Goal: Task Accomplishment & Management: Use online tool/utility

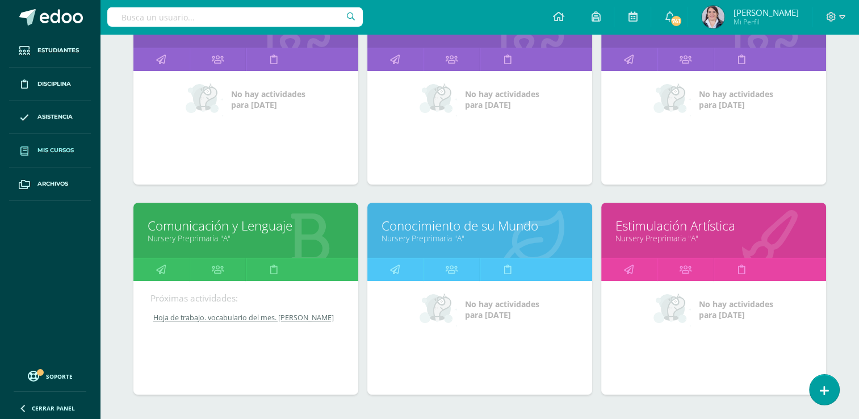
scroll to position [493, 0]
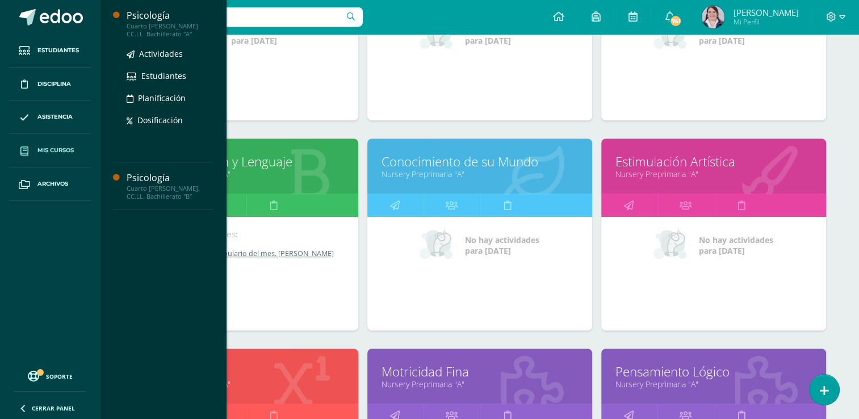
click at [144, 22] on div "Cuarto [PERSON_NAME]. CC.LL. Bachillerato "A"" at bounding box center [170, 30] width 86 height 16
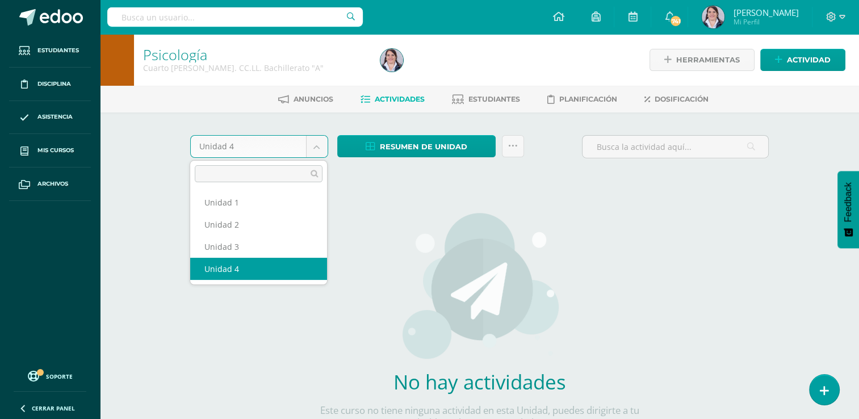
click at [314, 146] on body "Estudiantes Disciplina Asistencia Mis cursos Archivos Soporte Ayuda Reportar un…" at bounding box center [429, 244] width 859 height 488
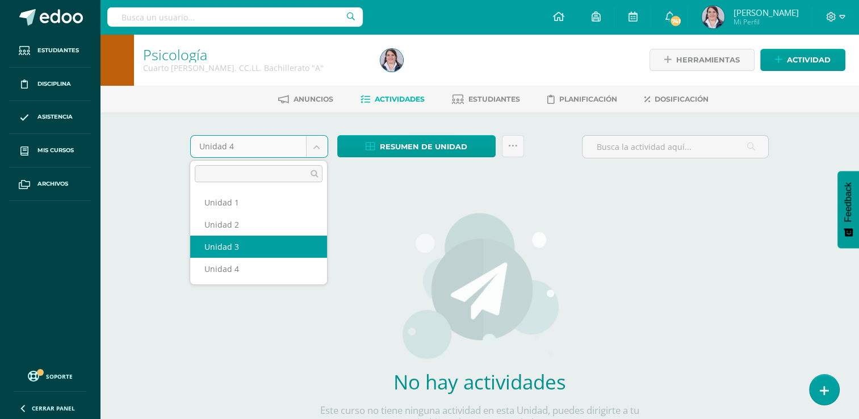
select select "Unidad 3"
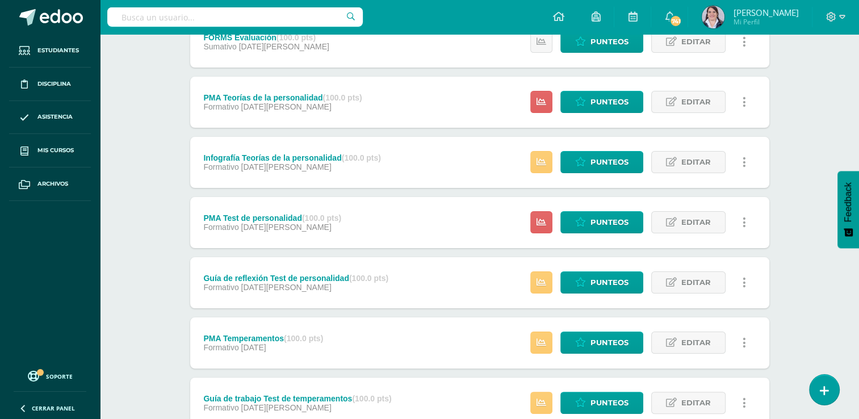
scroll to position [159, 0]
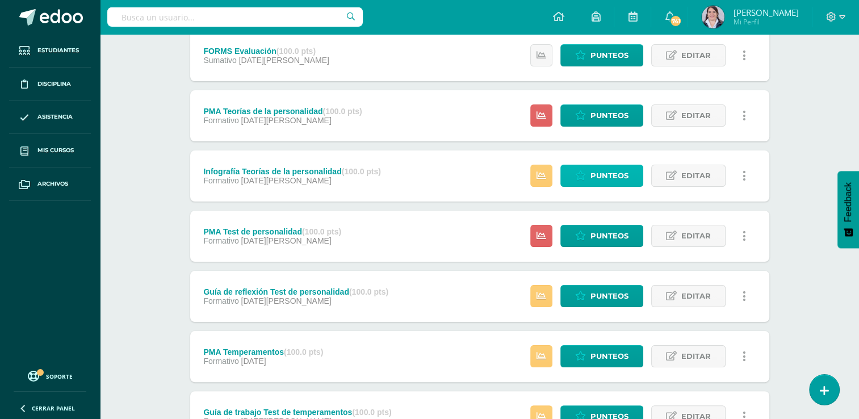
click at [598, 174] on span "Punteos" at bounding box center [609, 175] width 38 height 21
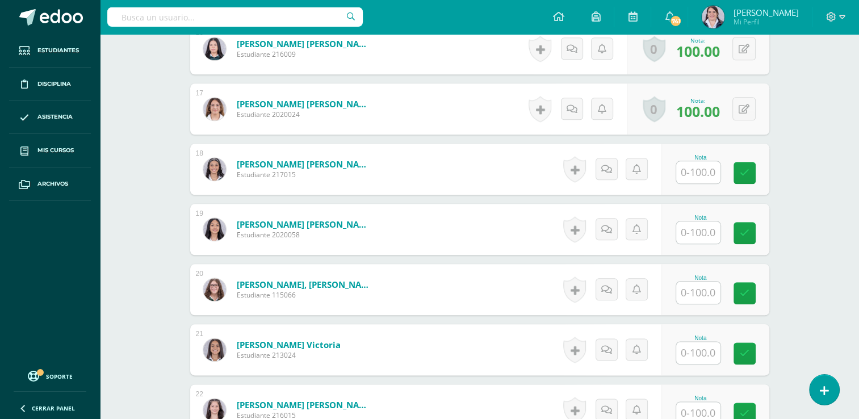
scroll to position [1273, 0]
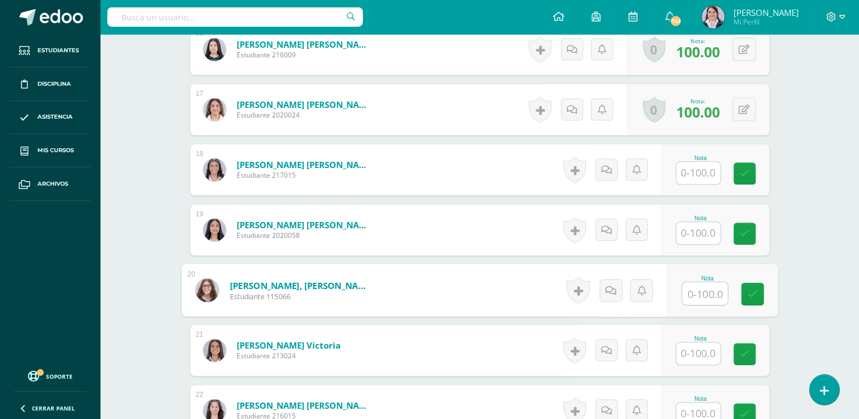
click at [702, 285] on input "text" at bounding box center [704, 293] width 45 height 23
type input "100"
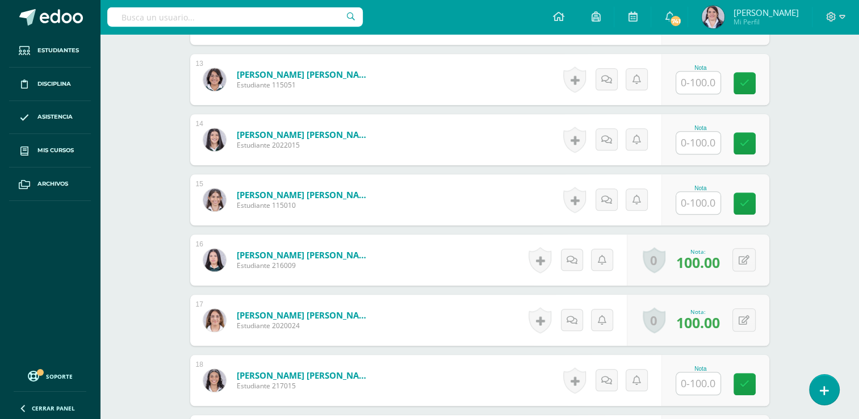
scroll to position [1060, 0]
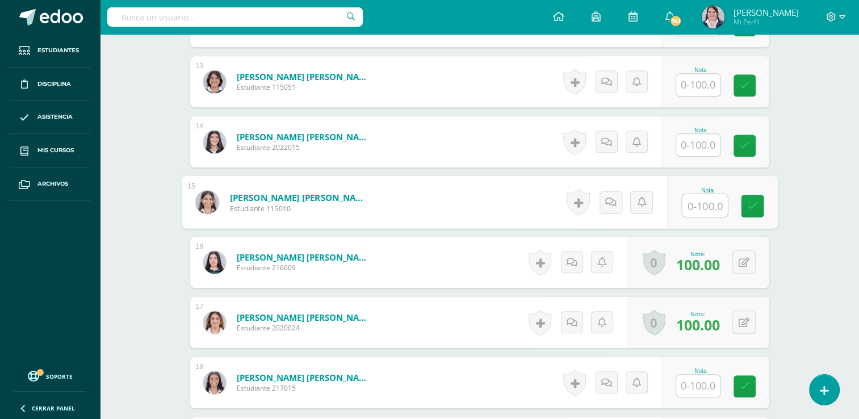
click at [692, 199] on input "text" at bounding box center [704, 205] width 45 height 23
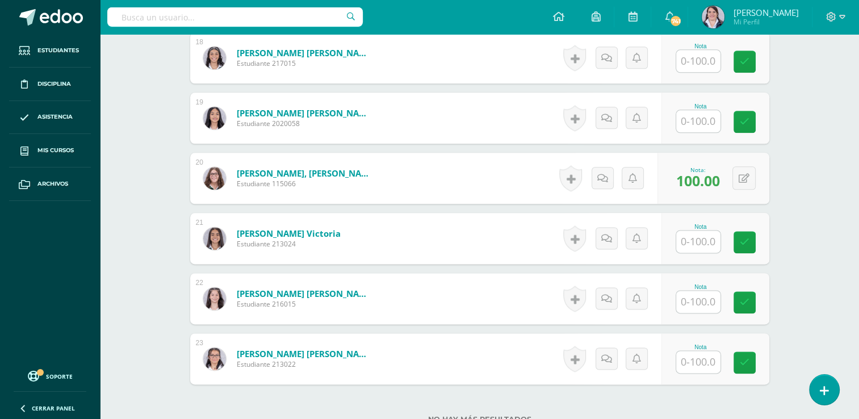
scroll to position [1387, 0]
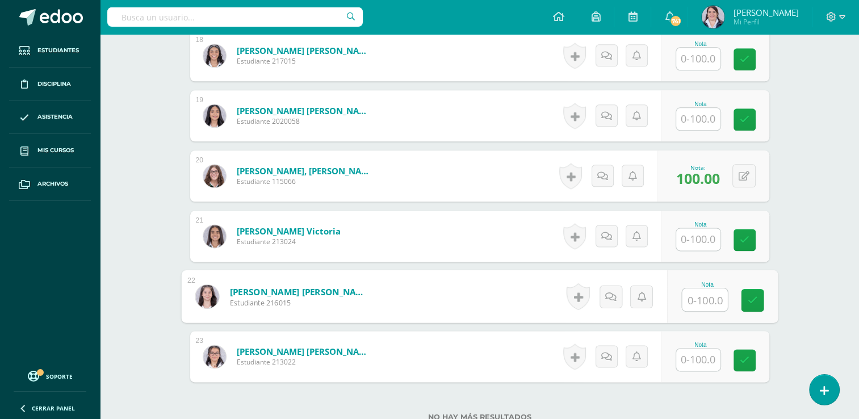
click at [704, 294] on input "text" at bounding box center [704, 299] width 45 height 23
type input "100"
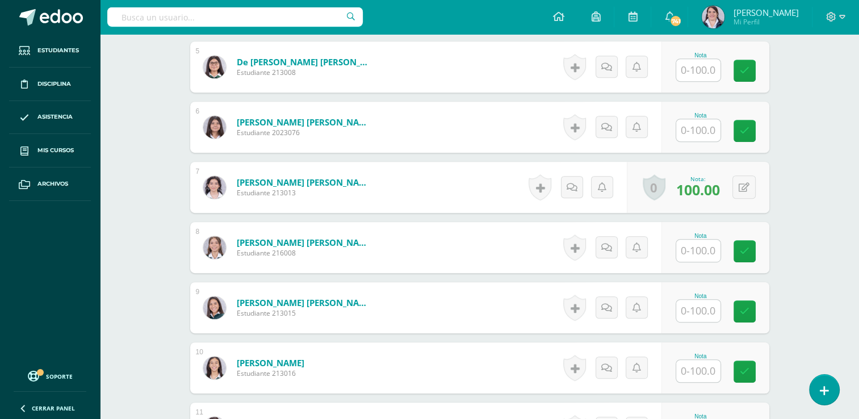
scroll to position [590, 0]
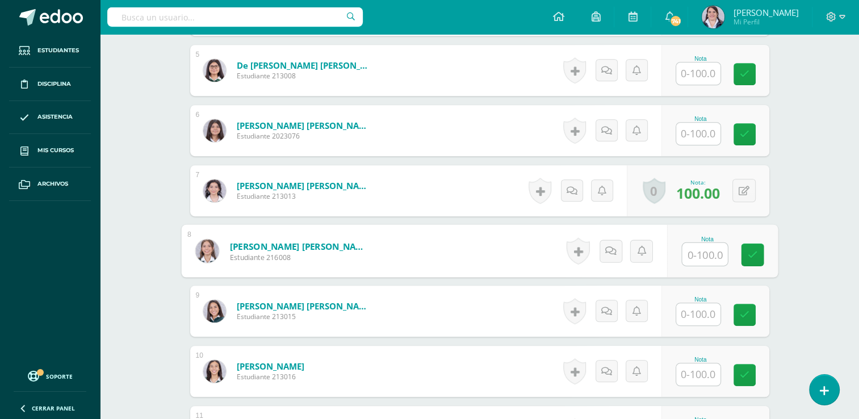
click at [696, 251] on input "text" at bounding box center [704, 254] width 45 height 23
type input "100"
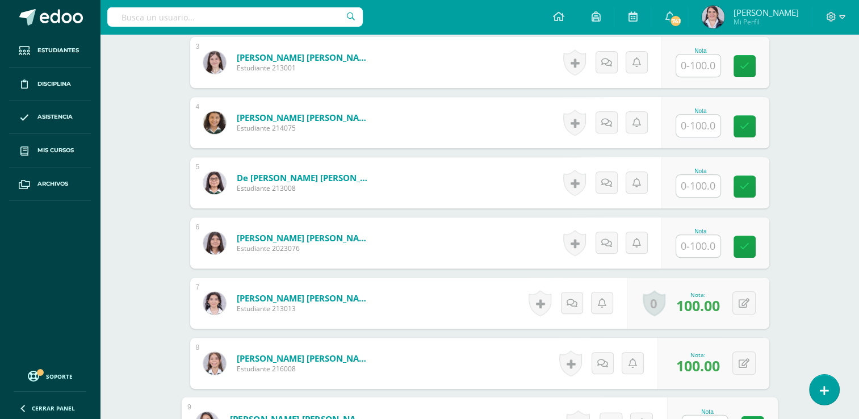
scroll to position [476, 0]
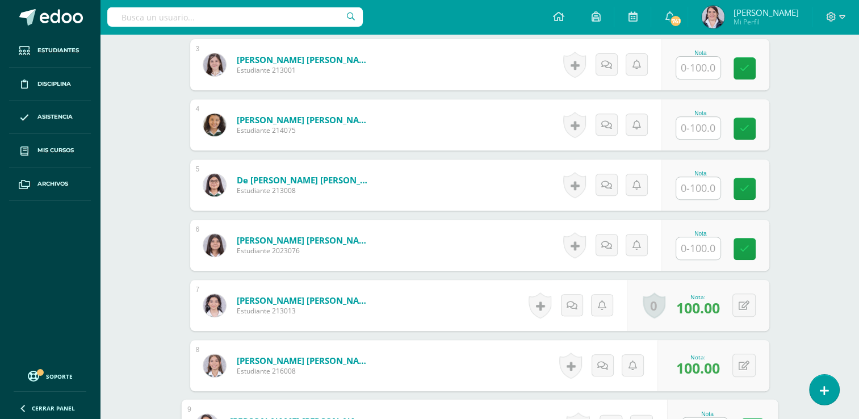
click at [690, 121] on input "text" at bounding box center [698, 128] width 44 height 22
type input "100"
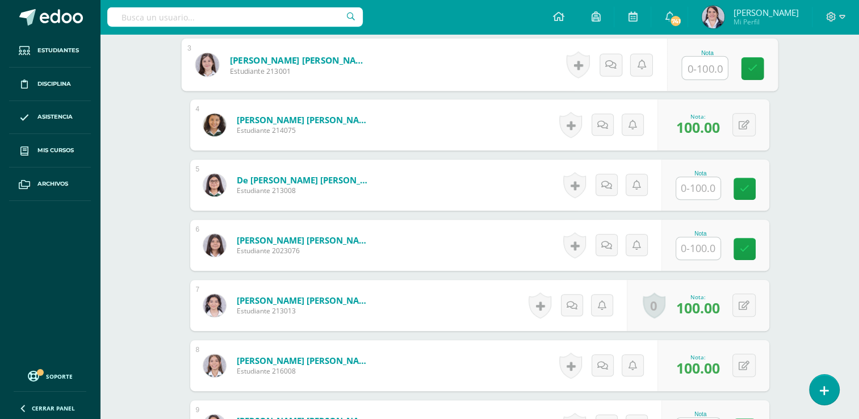
click at [705, 65] on input "text" at bounding box center [704, 68] width 45 height 23
type input "97"
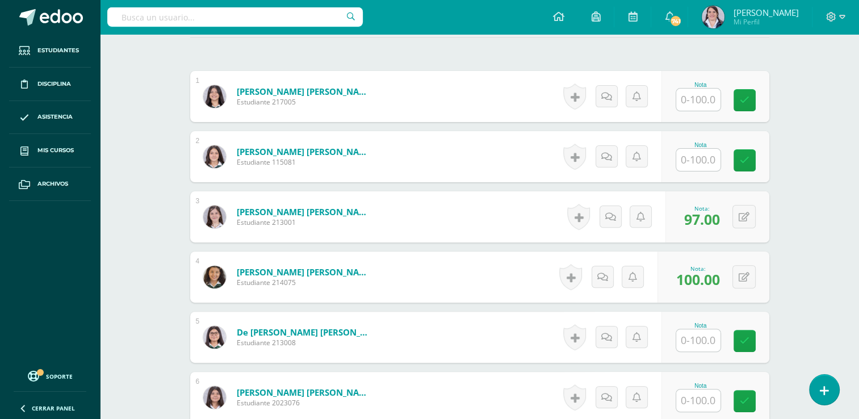
scroll to position [316, 0]
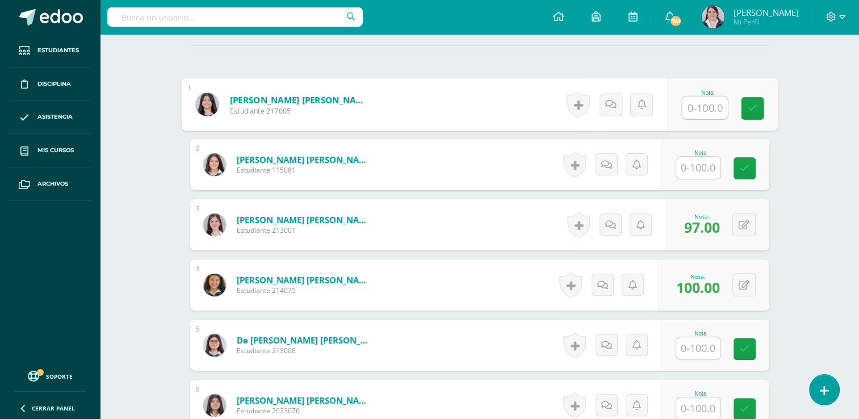
click at [696, 106] on input "text" at bounding box center [704, 107] width 45 height 23
type input "97"
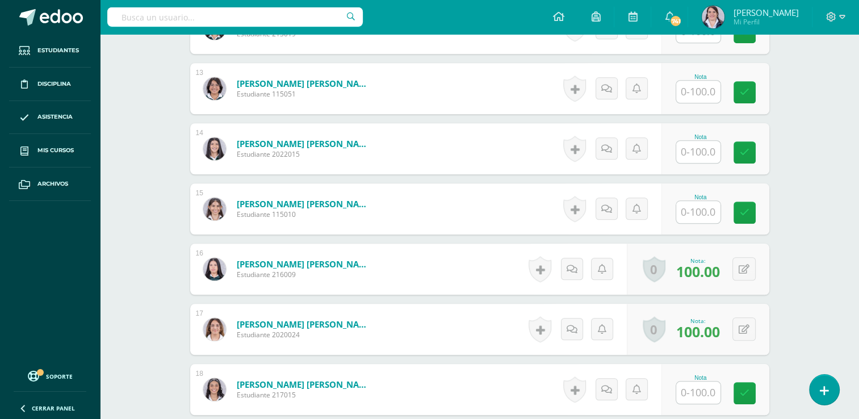
scroll to position [1055, 0]
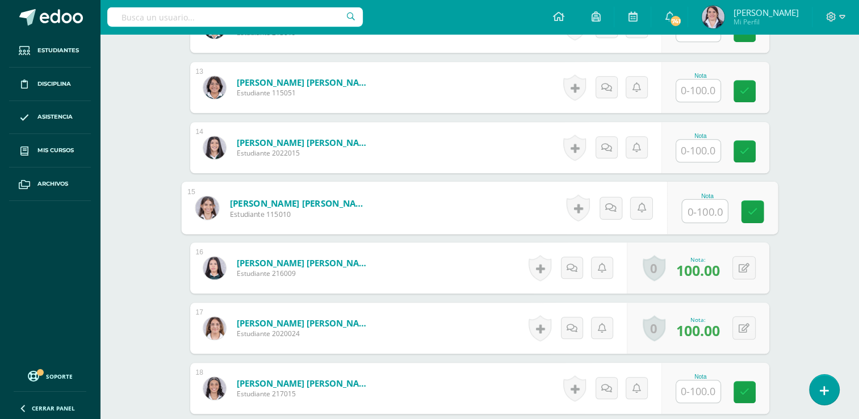
click at [687, 210] on input "text" at bounding box center [704, 211] width 45 height 23
type input "97"
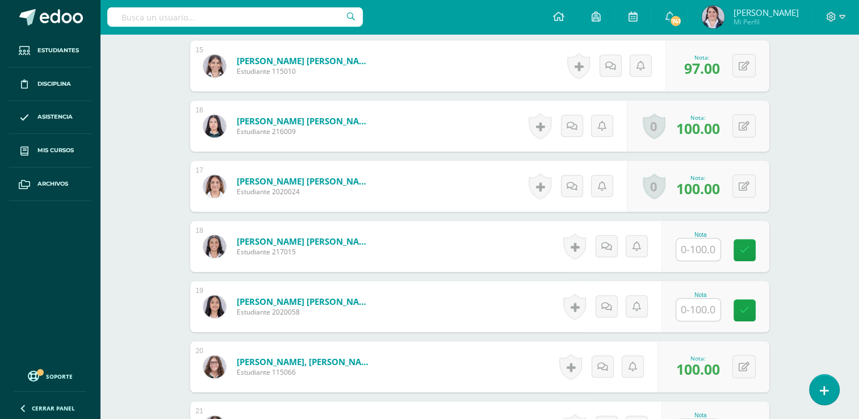
scroll to position [1210, 0]
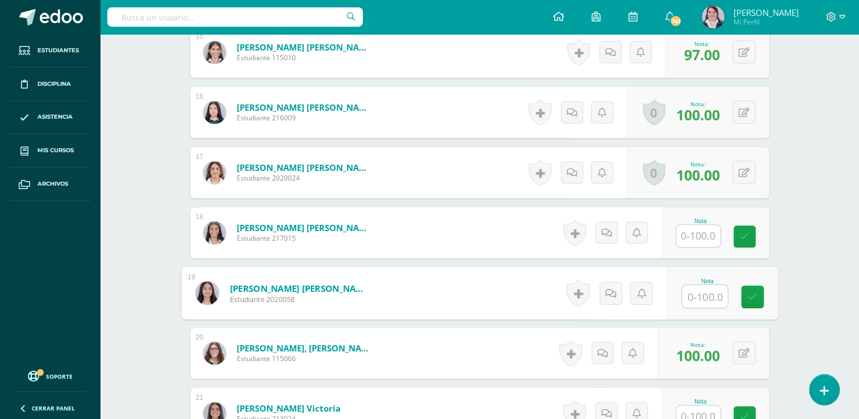
click at [696, 288] on input "text" at bounding box center [704, 296] width 45 height 23
type input "97"
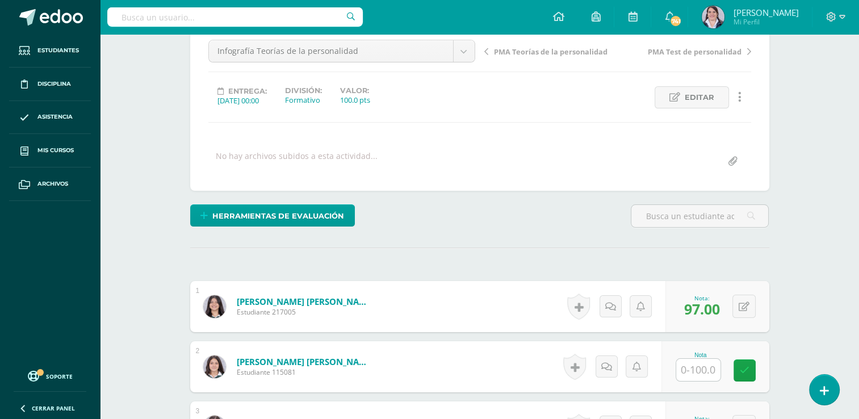
scroll to position [0, 0]
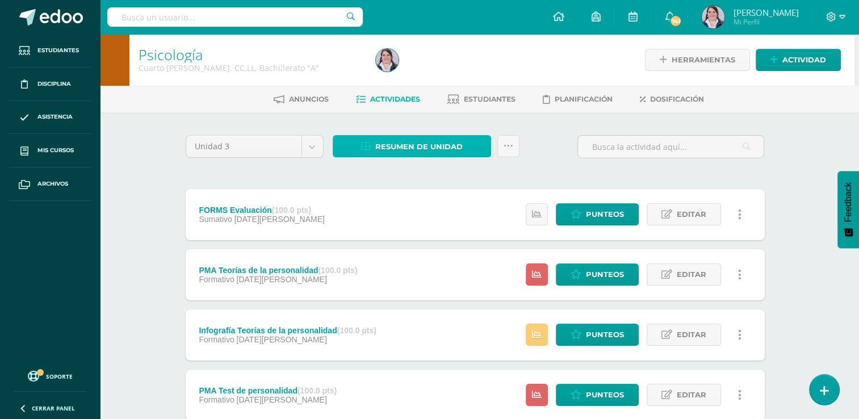
click at [401, 150] on span "Resumen de unidad" at bounding box center [418, 146] width 87 height 21
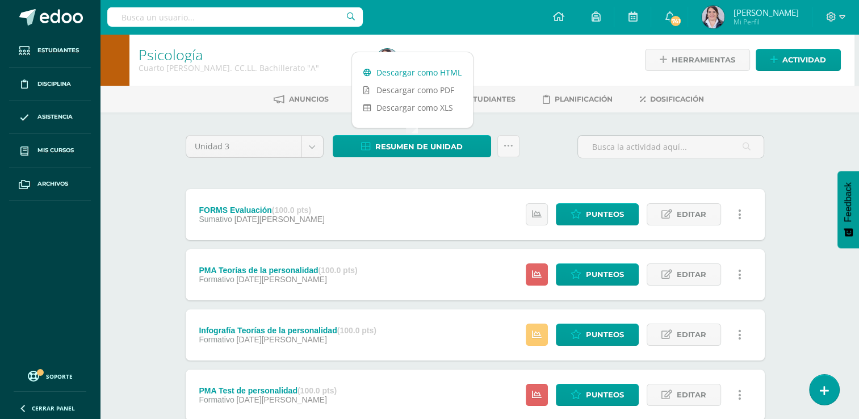
click at [419, 72] on link "Descargar como HTML" at bounding box center [412, 73] width 121 height 18
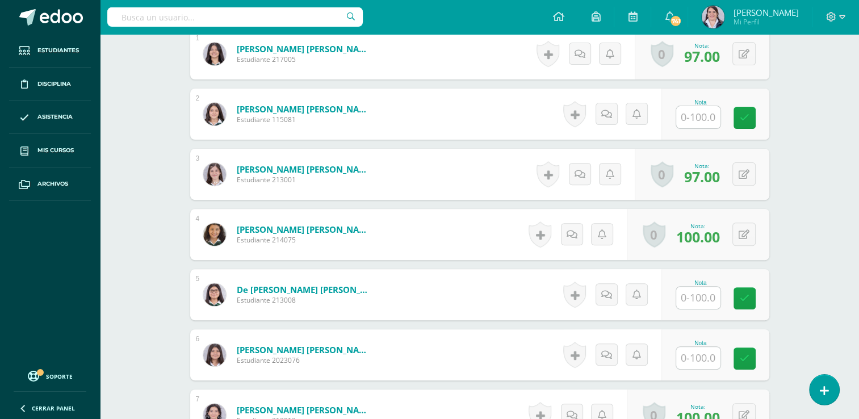
scroll to position [367, 0]
click at [691, 305] on input "text" at bounding box center [704, 297] width 45 height 23
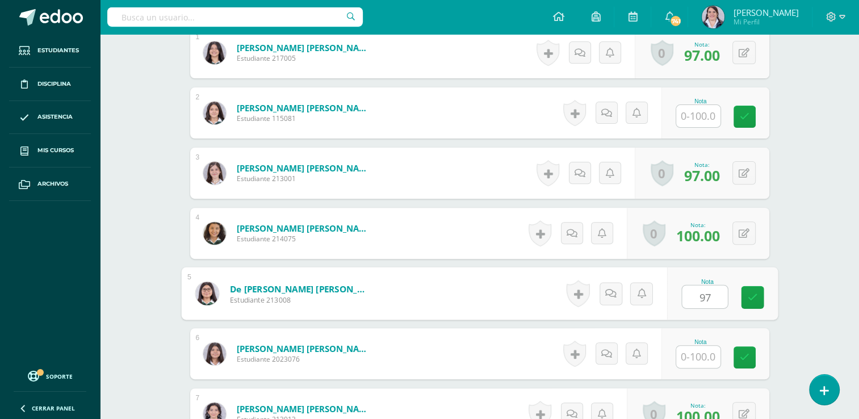
type input "97"
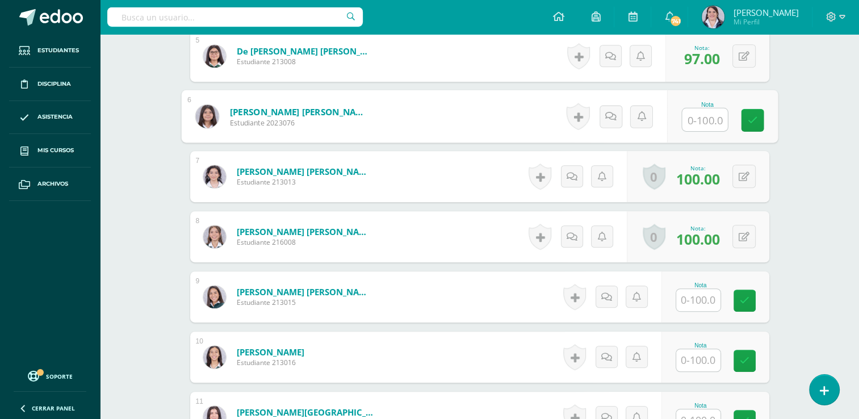
scroll to position [606, 0]
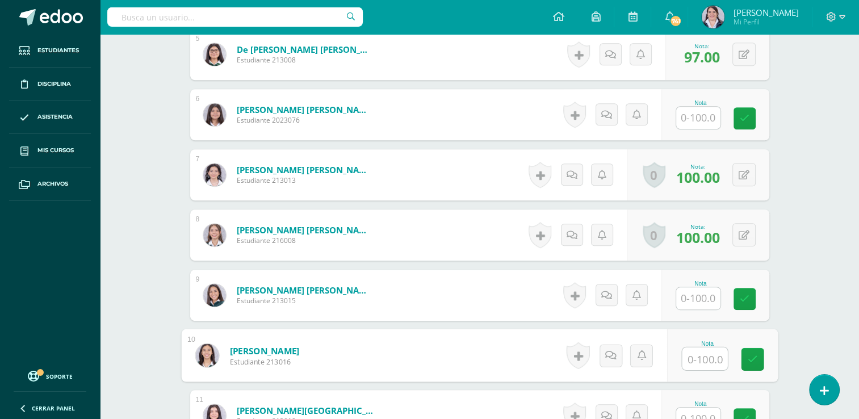
click at [699, 354] on input "text" at bounding box center [704, 358] width 45 height 23
type input "97"
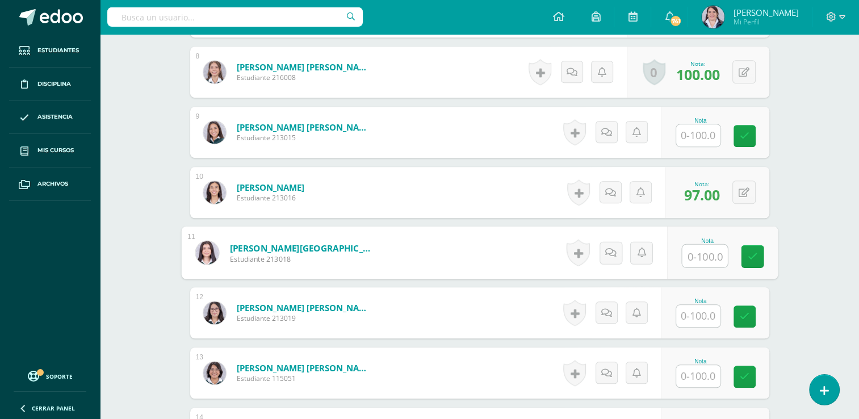
scroll to position [799, 0]
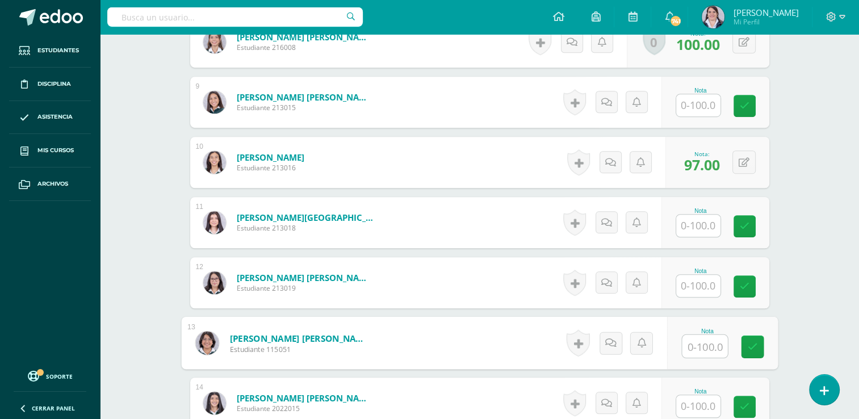
click at [695, 338] on input "text" at bounding box center [704, 346] width 45 height 23
type input "97"
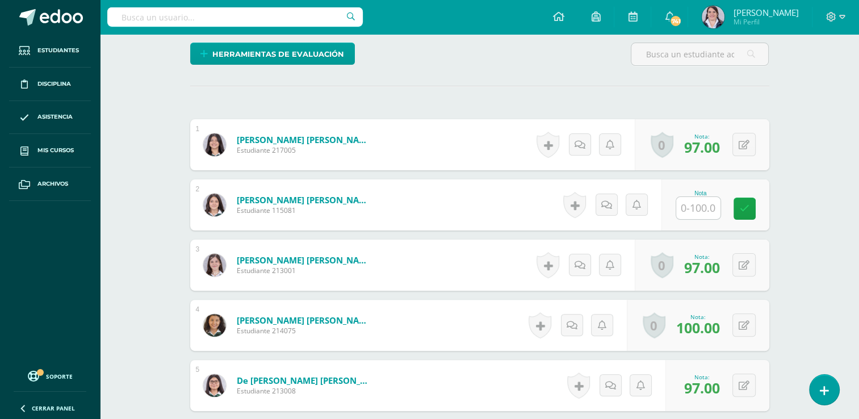
scroll to position [278, 0]
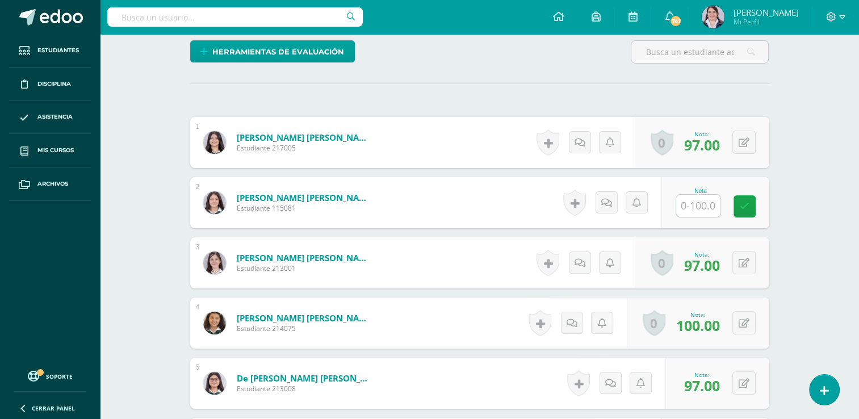
click at [694, 208] on input "text" at bounding box center [698, 206] width 44 height 22
type input "100"
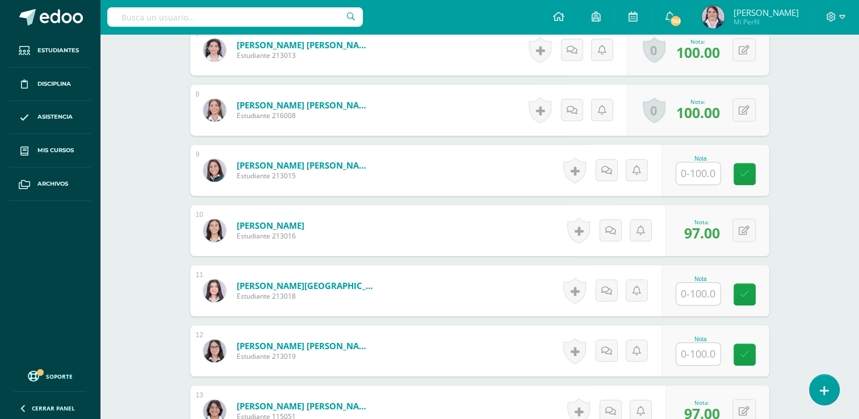
scroll to position [740, 0]
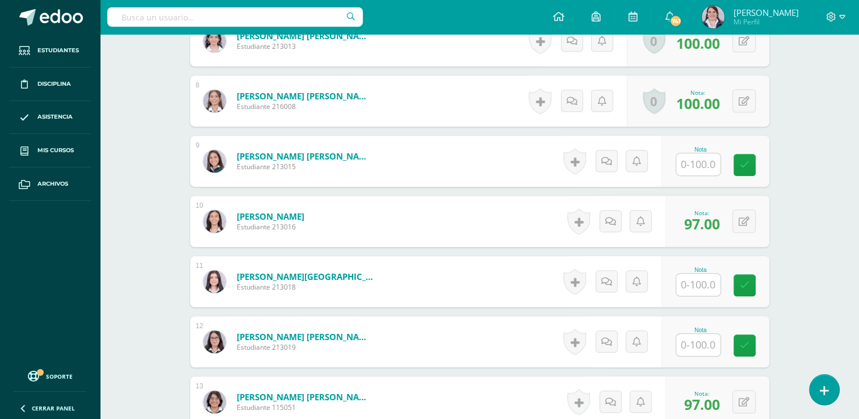
click at [694, 284] on input "text" at bounding box center [698, 285] width 44 height 22
type input "100"
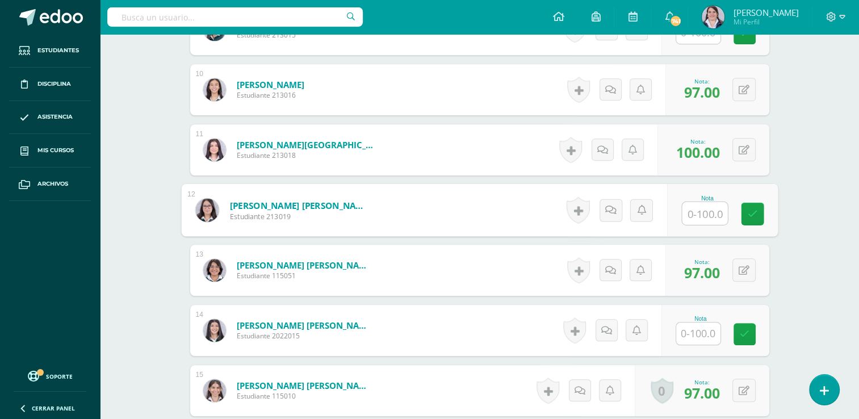
scroll to position [902, 0]
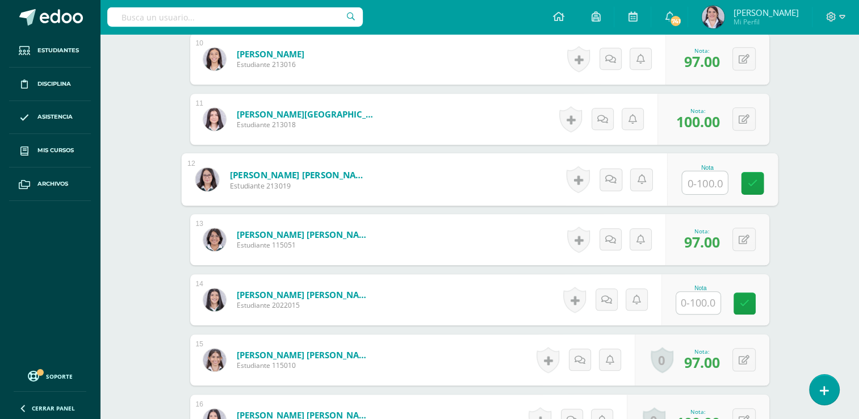
click at [696, 299] on input "text" at bounding box center [698, 303] width 44 height 22
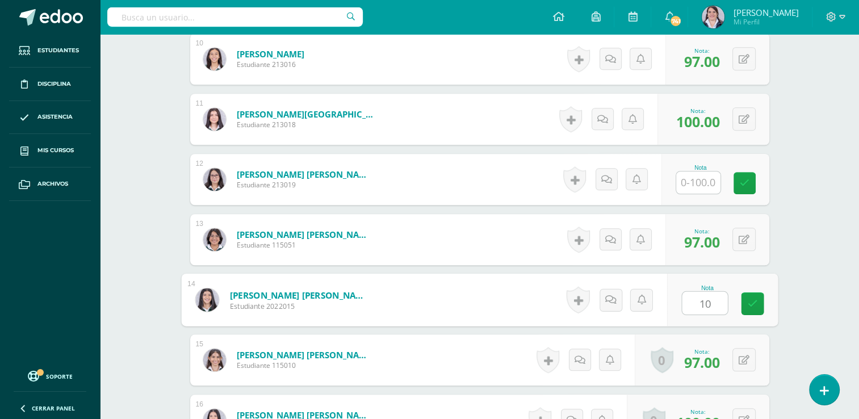
type input "100"
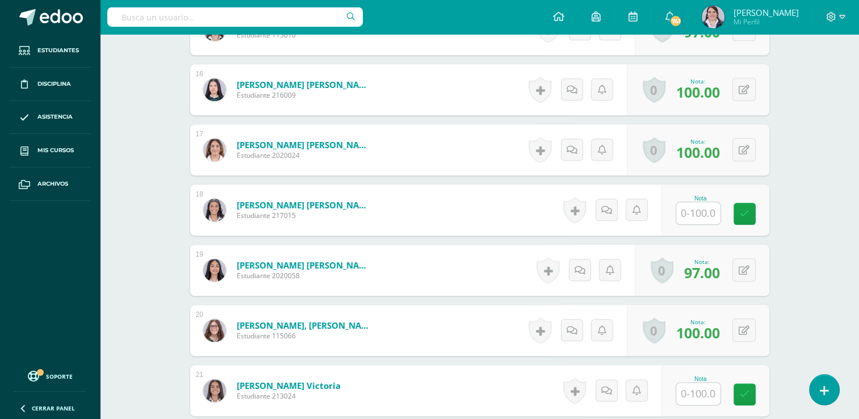
scroll to position [1233, 0]
click at [705, 210] on input "text" at bounding box center [698, 213] width 44 height 22
type input "97"
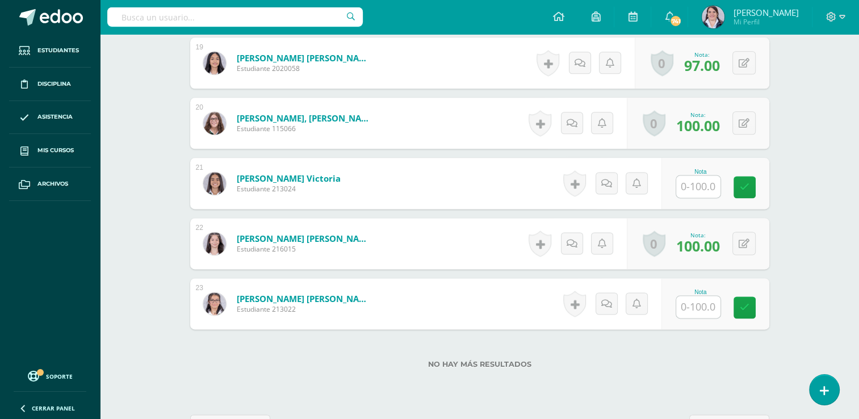
scroll to position [1480, 0]
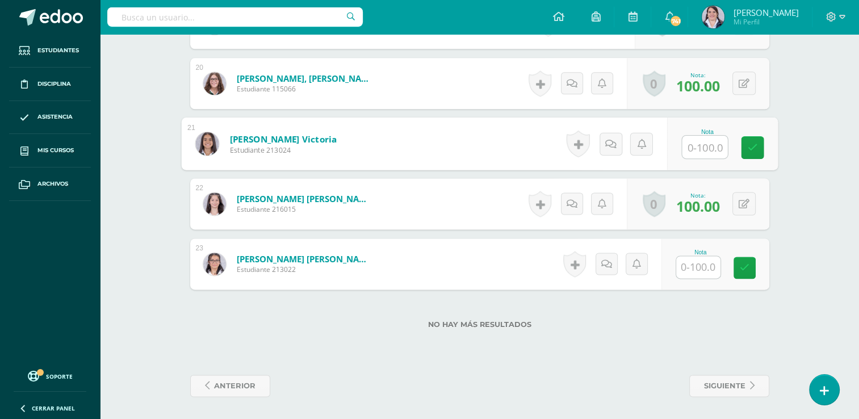
click at [692, 151] on input "text" at bounding box center [704, 147] width 45 height 23
type input "100"
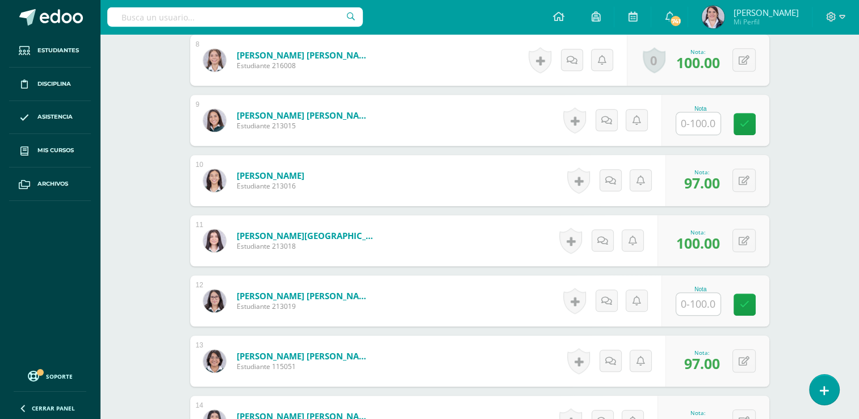
scroll to position [776, 0]
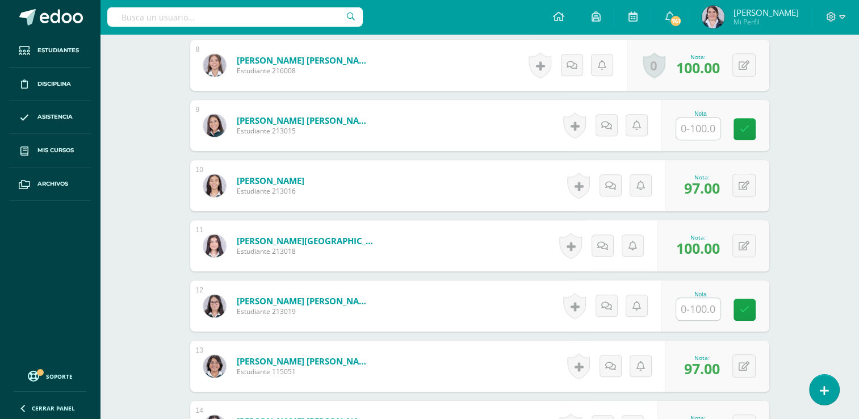
click at [702, 131] on input "text" at bounding box center [698, 128] width 44 height 22
type input "100"
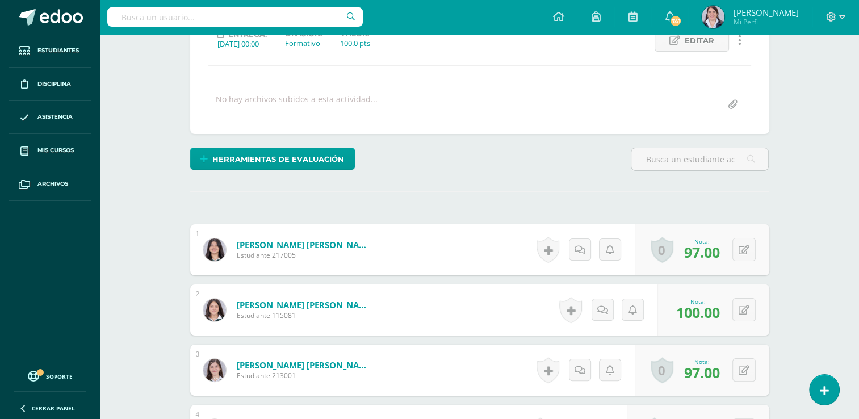
scroll to position [215, 0]
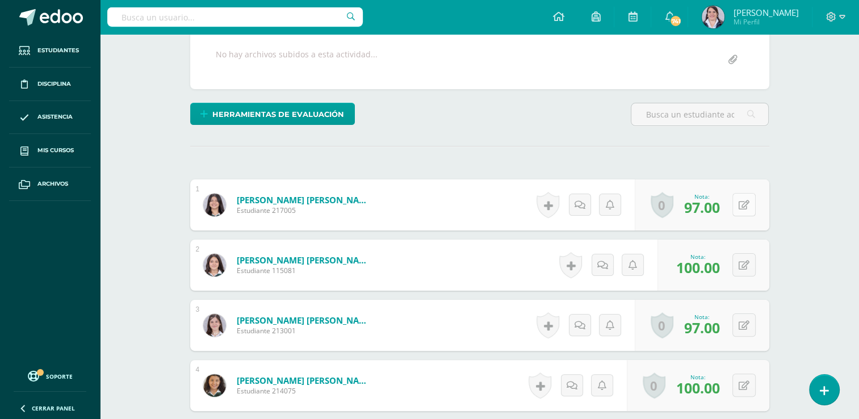
click at [745, 204] on icon at bounding box center [743, 205] width 11 height 10
type input "100"
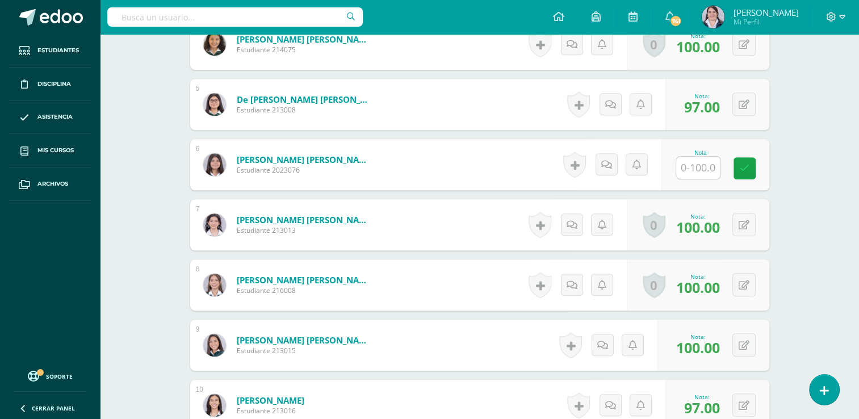
scroll to position [568, 0]
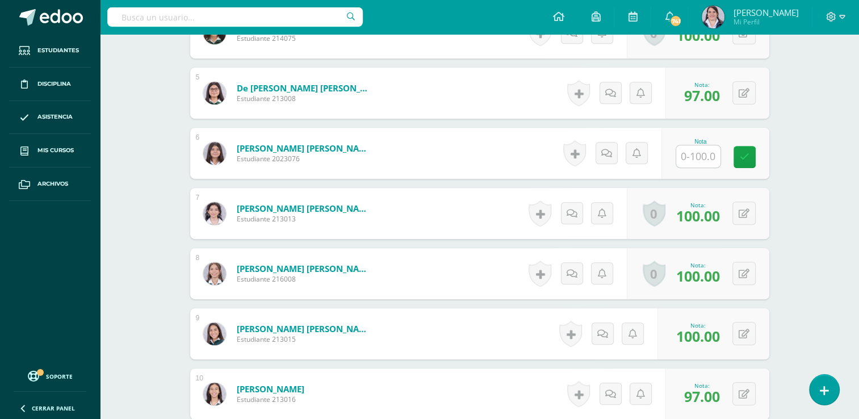
click at [695, 154] on input "text" at bounding box center [698, 156] width 44 height 22
type input "99"
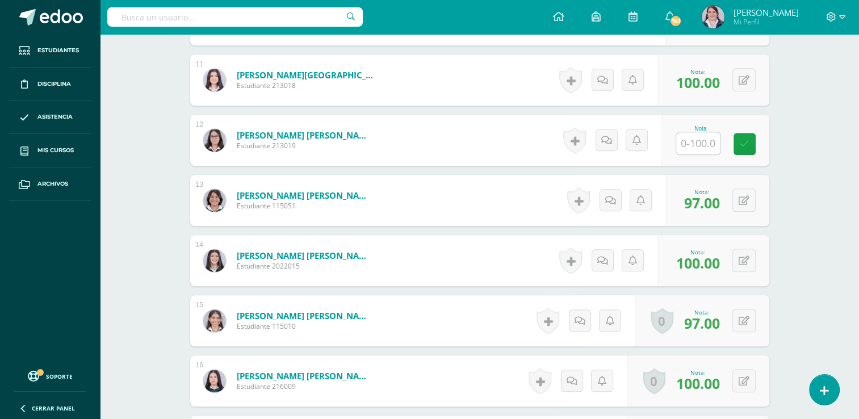
scroll to position [931, 0]
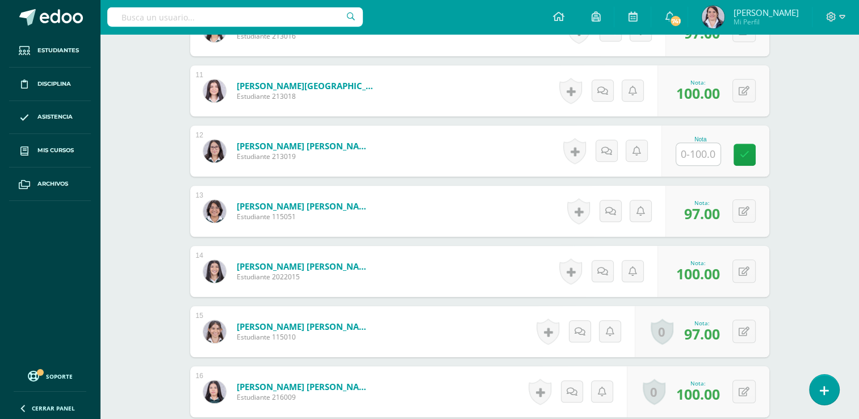
click at [687, 157] on input "text" at bounding box center [698, 154] width 44 height 22
type input "99"
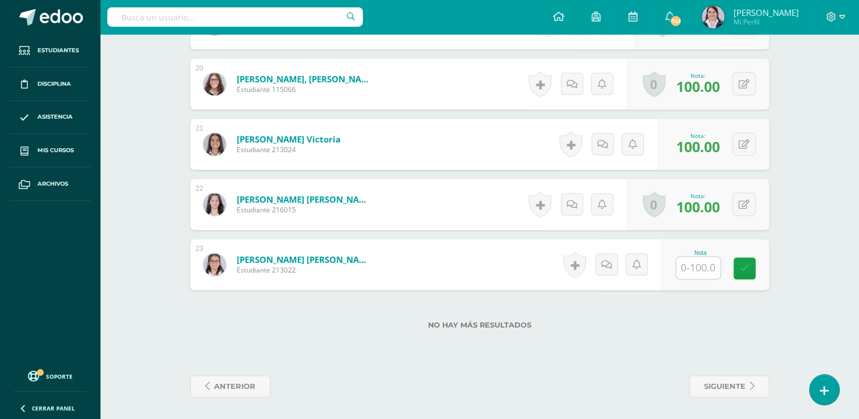
scroll to position [1480, 0]
click at [692, 262] on input "text" at bounding box center [698, 267] width 44 height 22
type input "99"
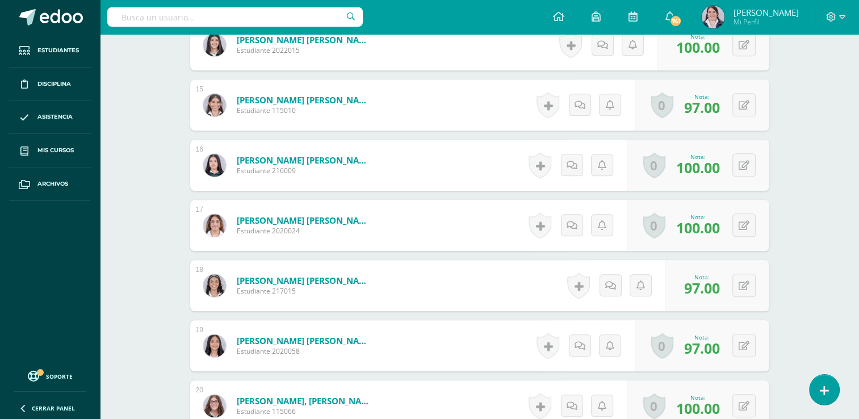
scroll to position [1169, 0]
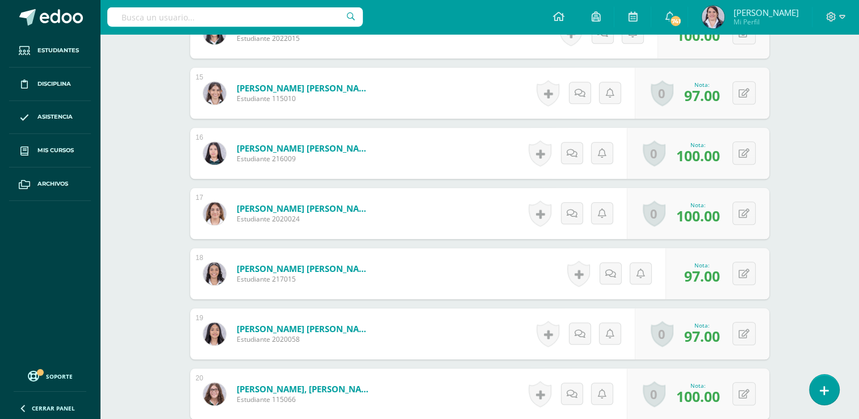
click at [703, 337] on span "97.00" at bounding box center [702, 335] width 36 height 19
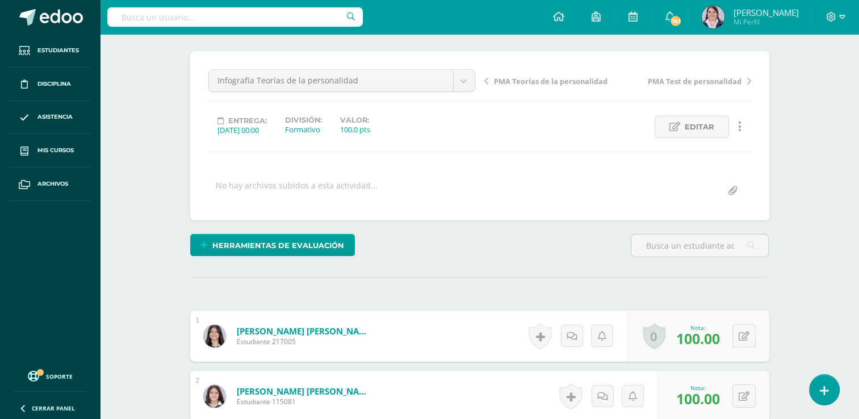
scroll to position [0, 0]
